Goal: Information Seeking & Learning: Learn about a topic

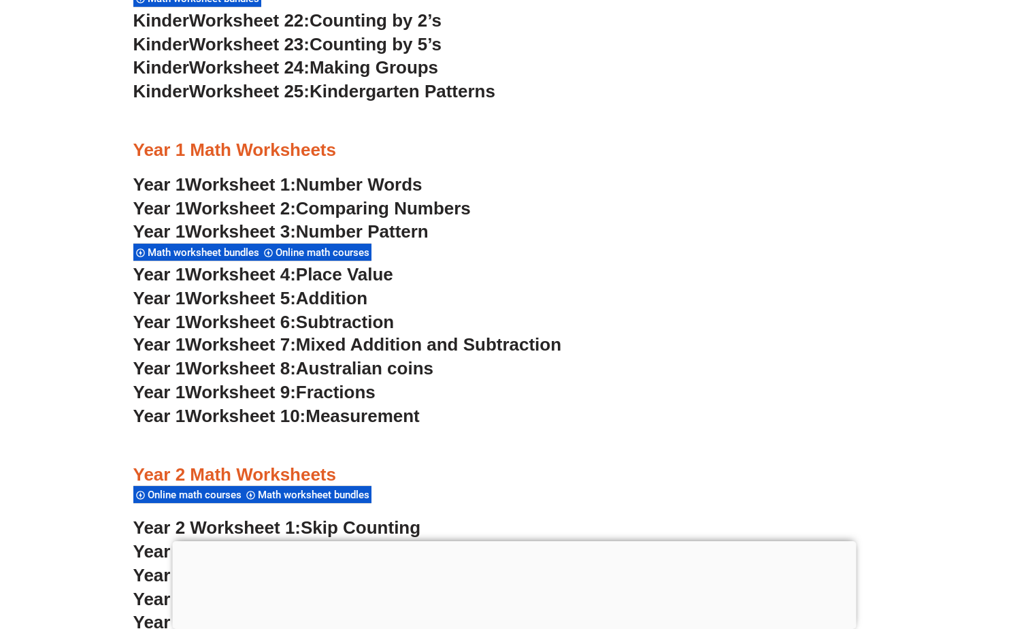
scroll to position [1225, 0]
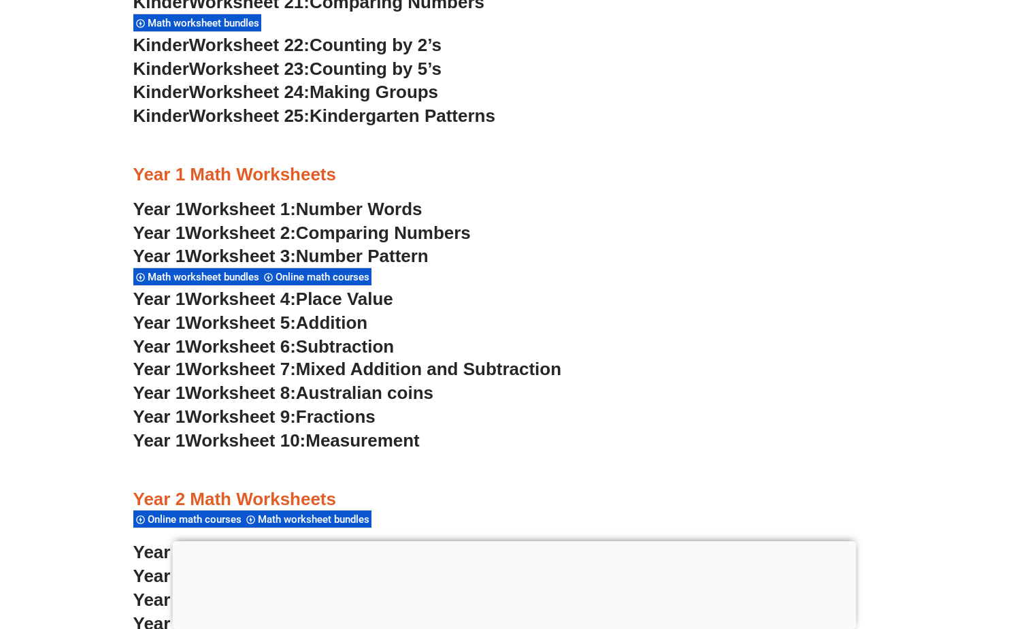
click at [350, 201] on span "Number Words" at bounding box center [359, 209] width 127 height 20
click at [357, 233] on span "Comparing Numbers" at bounding box center [383, 233] width 175 height 20
click at [375, 246] on span "Number Pattern" at bounding box center [362, 256] width 133 height 20
click at [344, 301] on span "Place Value" at bounding box center [344, 299] width 97 height 20
click at [335, 323] on span "Addition" at bounding box center [331, 322] width 71 height 20
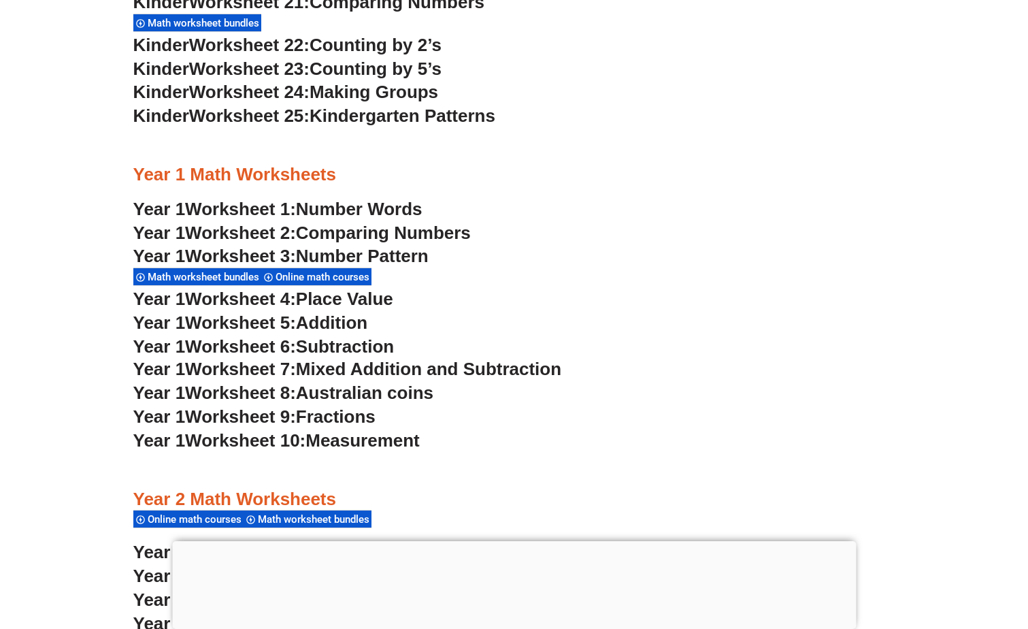
click at [344, 350] on span "Subtraction" at bounding box center [345, 346] width 98 height 20
click at [350, 369] on span "Mixed Addition and Subtraction" at bounding box center [428, 369] width 265 height 20
click at [378, 387] on span "Australian coins" at bounding box center [364, 392] width 137 height 20
click at [349, 421] on span "Fractions" at bounding box center [336, 416] width 80 height 20
click at [391, 441] on span "Measurement" at bounding box center [363, 440] width 114 height 20
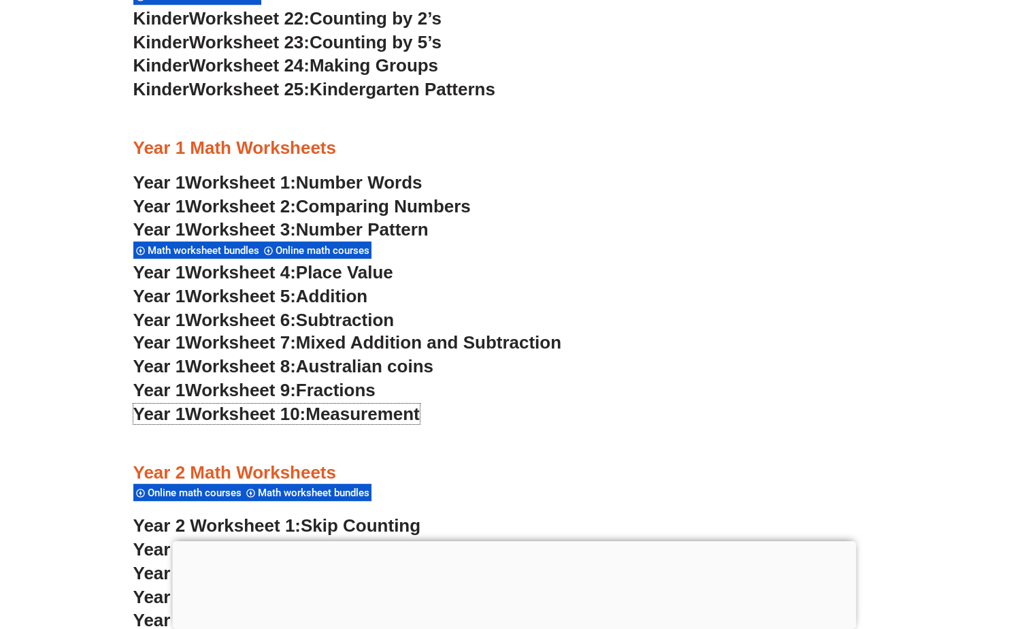
scroll to position [1225, 0]
